Goal: Transaction & Acquisition: Purchase product/service

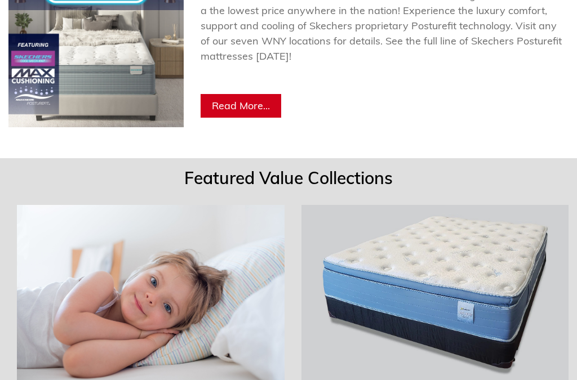
scroll to position [841, 0]
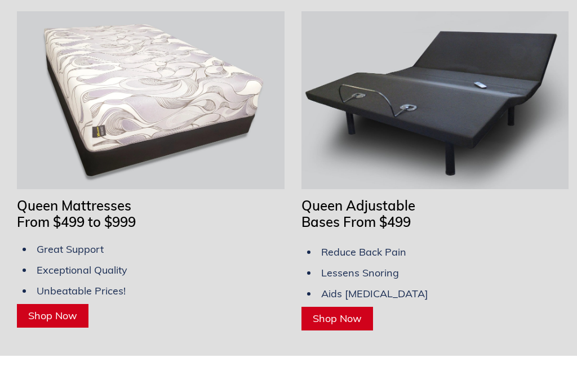
scroll to position [1383, 0]
click at [358, 312] on span "Shop Now" at bounding box center [337, 318] width 49 height 13
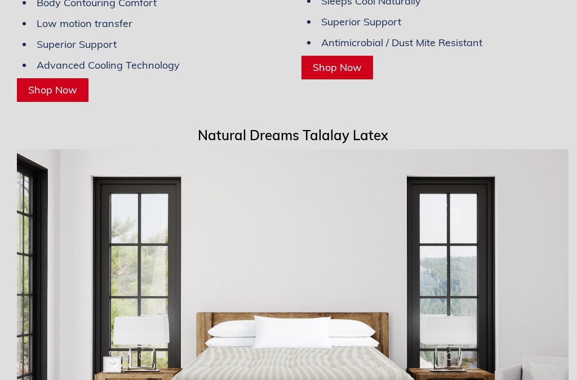
scroll to position [5721, 0]
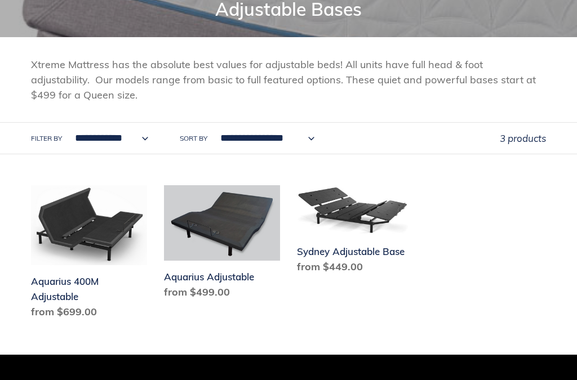
scroll to position [153, 0]
click at [246, 254] on link "Aquarius Adjustable" at bounding box center [222, 244] width 116 height 119
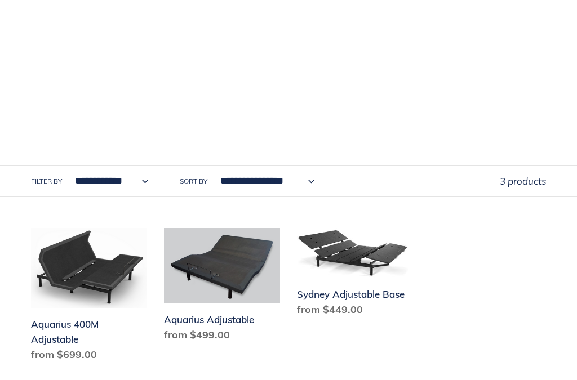
scroll to position [0, 0]
